Goal: Task Accomplishment & Management: Complete application form

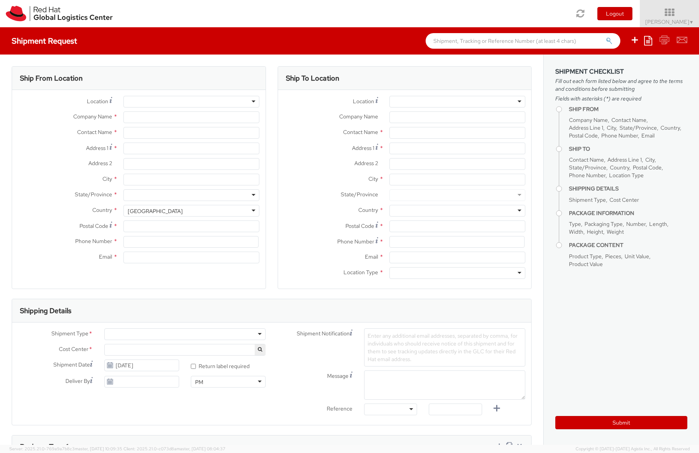
select select "809"
select select
type input "Red Hat Czech s.r.o."
type input "[PERSON_NAME]"
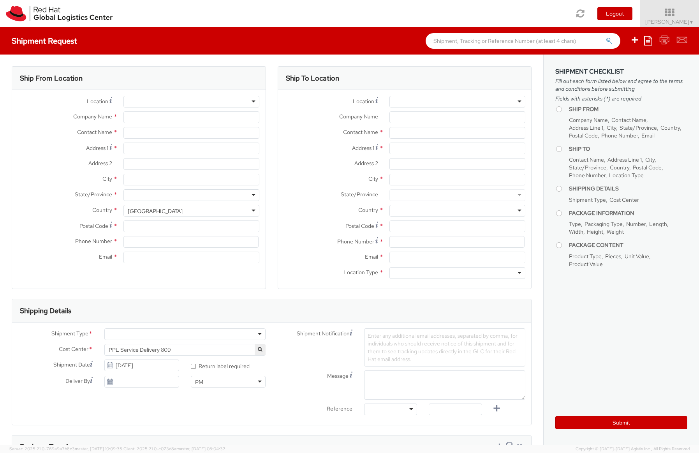
type input "Purkynova 647/111"
type input "[GEOGRAPHIC_DATA]"
type input "621 00"
type input "420 532 294 555"
type input "[EMAIL_ADDRESS][DOMAIN_NAME]"
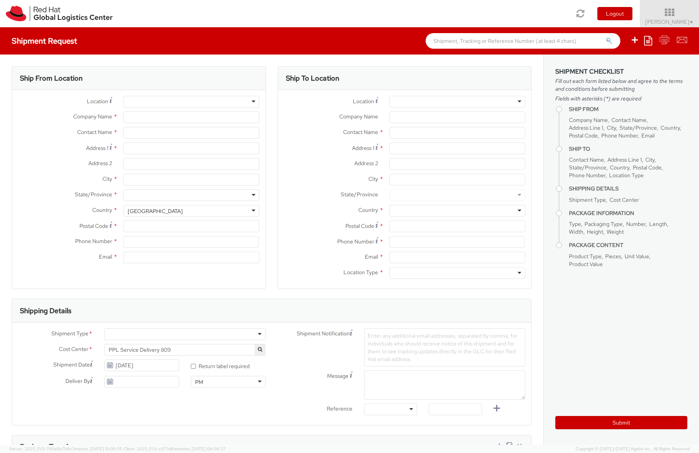
select select "CM"
select select "KGS"
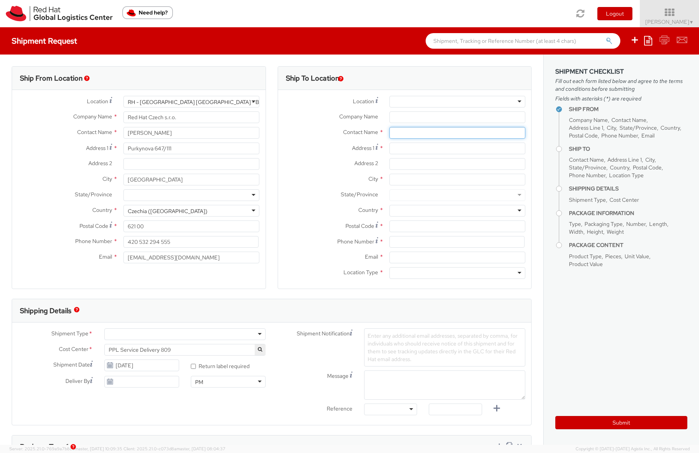
click at [408, 130] on input "text" at bounding box center [457, 133] width 136 height 12
paste input "[PERSON_NAME]"
type input "[PERSON_NAME]"
click at [534, 155] on div "Ship From Location Location * [GEOGRAPHIC_DATA] - [GEOGRAPHIC_DATA] [GEOGRAPHIC…" at bounding box center [271, 399] width 543 height 691
click at [410, 277] on div at bounding box center [457, 273] width 136 height 12
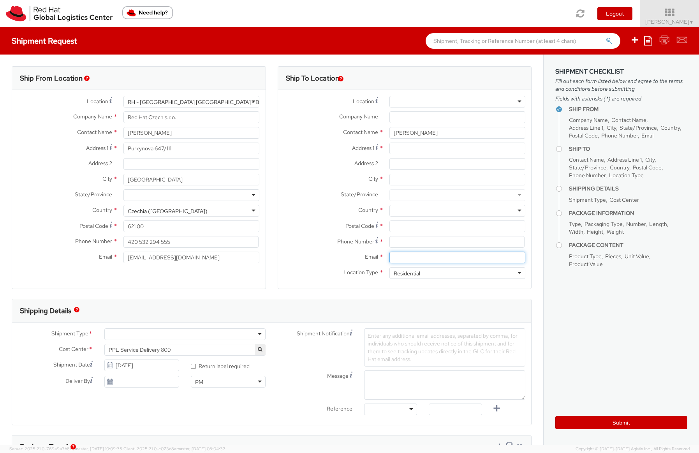
click at [391, 258] on input "Email *" at bounding box center [457, 257] width 136 height 12
paste input "[EMAIL_ADDRESS][DOMAIN_NAME]"
type input "[EMAIL_ADDRESS][DOMAIN_NAME]"
click at [410, 151] on input "Address 1 *" at bounding box center [457, 148] width 136 height 12
paste input "[STREET_ADDRESS][PERSON_NAME][PERSON_NAME]"
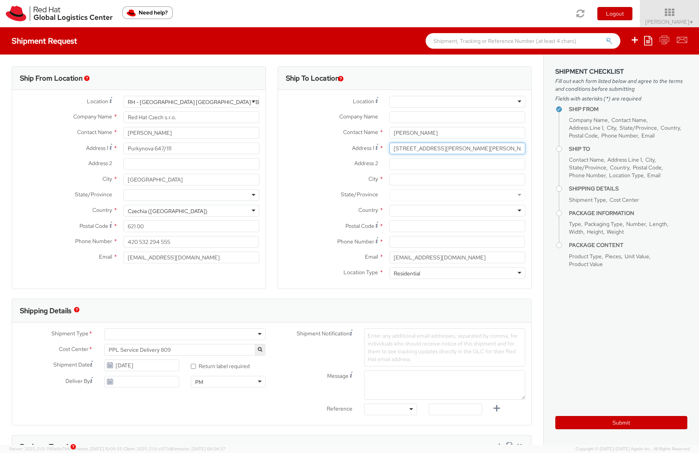
type input "[STREET_ADDRESS][PERSON_NAME][PERSON_NAME]"
click at [399, 225] on input "Postal Code *" at bounding box center [457, 226] width 136 height 12
paste input "00144"
paste input "[GEOGRAPHIC_DATA]"
type input "00144"
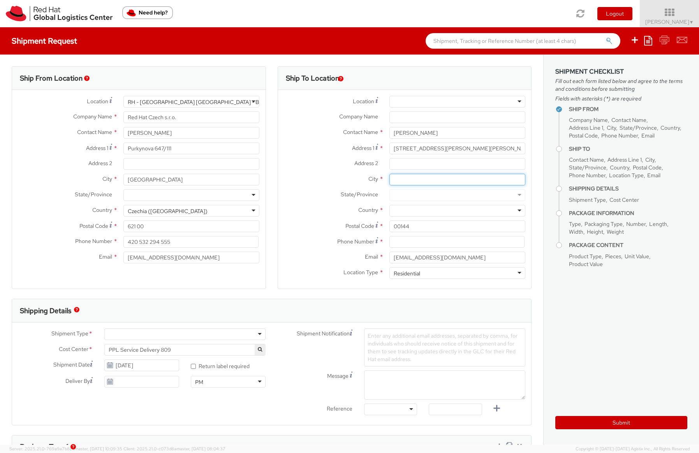
click at [397, 176] on input "City *" at bounding box center [457, 180] width 136 height 12
paste input "[GEOGRAPHIC_DATA]"
type input "[GEOGRAPHIC_DATA]"
click at [397, 213] on div at bounding box center [457, 211] width 136 height 12
type input "[GEOGRAPHIC_DATA]"
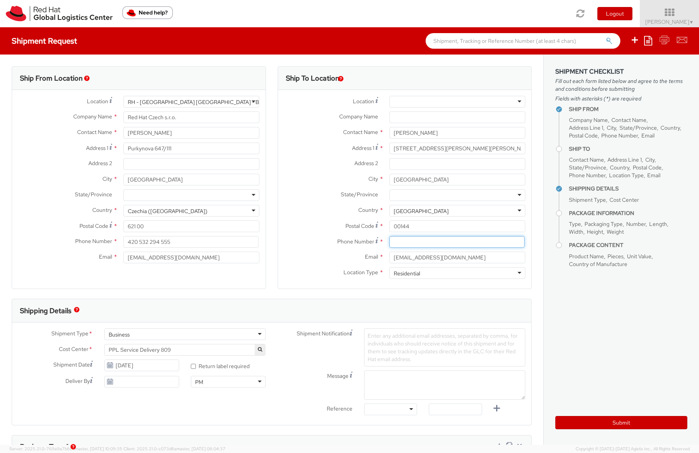
click at [397, 244] on input at bounding box center [456, 242] width 135 height 12
paste input "[PHONE_NUMBER]"
type input "[PHONE_NUMBER]"
click at [323, 190] on label "State/Province *" at bounding box center [330, 194] width 105 height 10
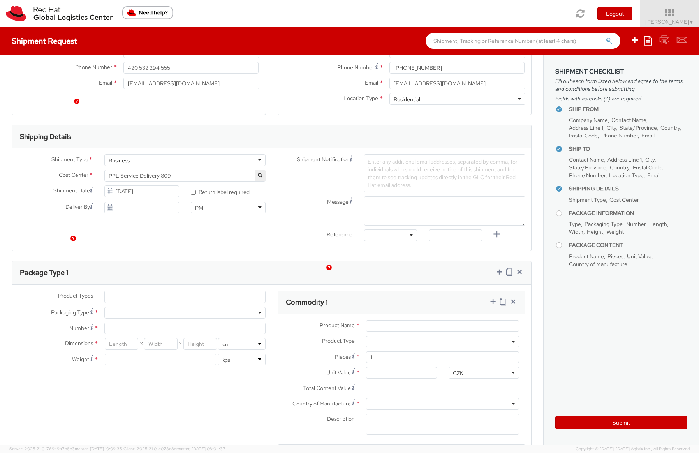
scroll to position [216, 0]
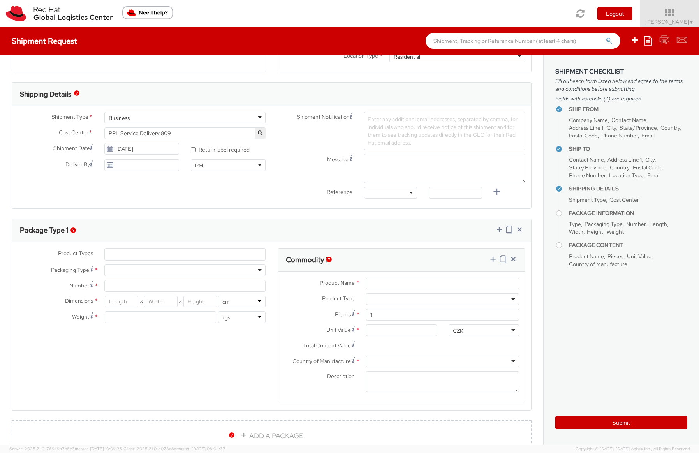
click at [388, 300] on span at bounding box center [442, 299] width 153 height 12
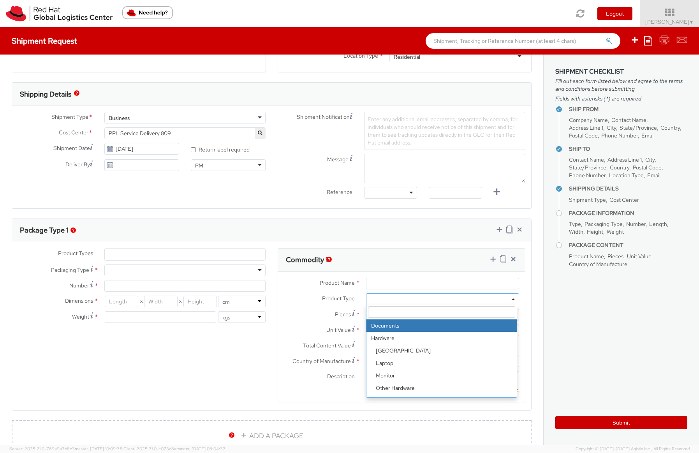
select select "DOCUMENT"
type input "Documents"
type input "1.00"
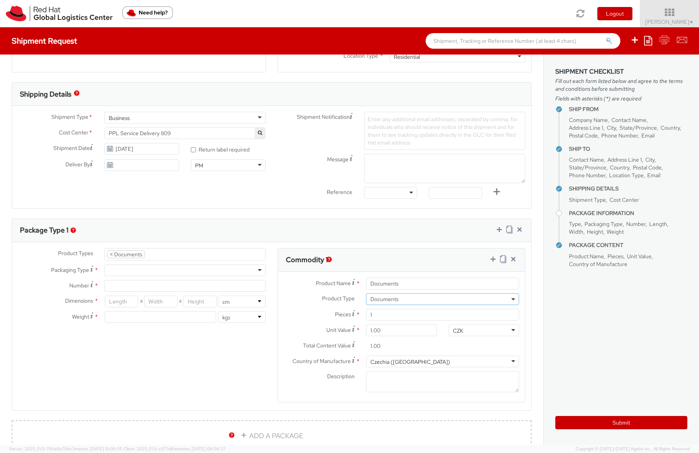
click at [148, 273] on div at bounding box center [184, 270] width 161 height 12
type input "1"
type input "24.13"
type input "31.75"
type input "0.64"
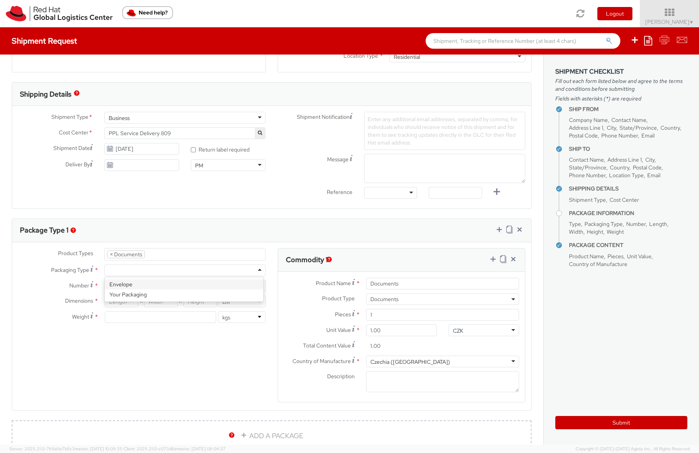
type input "0.5"
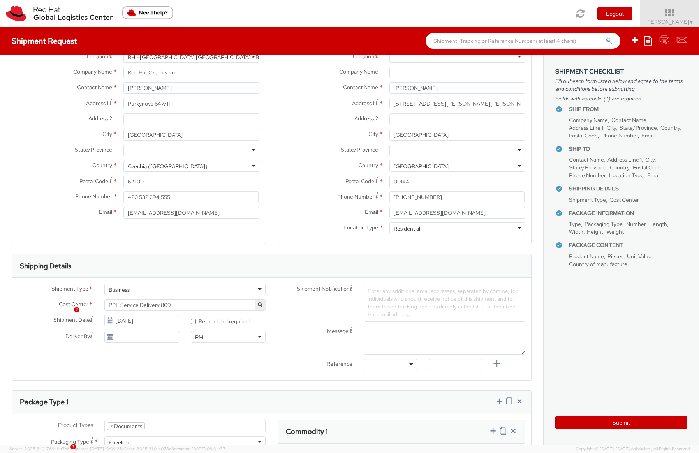
scroll to position [0, 0]
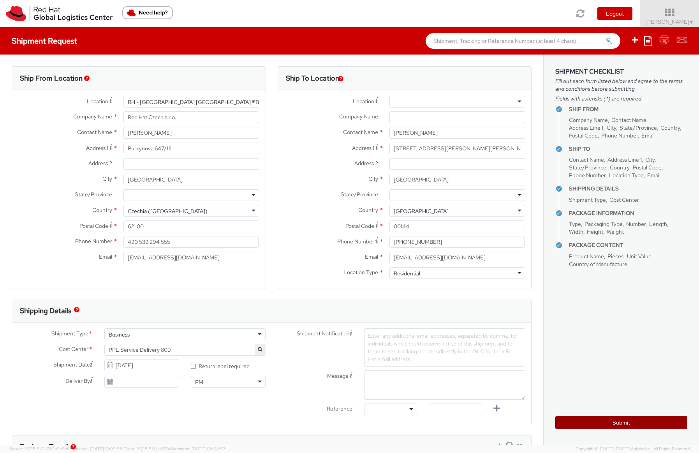
click at [629, 421] on button "Submit" at bounding box center [621, 422] width 132 height 13
type input "[PERSON_NAME]"
